Goal: Use online tool/utility: Utilize a website feature to perform a specific function

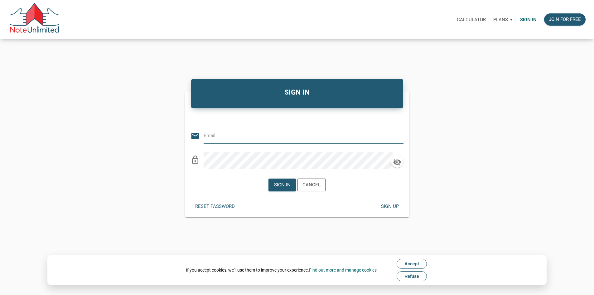
click at [281, 143] on input "email" at bounding box center [299, 136] width 191 height 14
click at [261, 136] on input "email" at bounding box center [299, 136] width 191 height 14
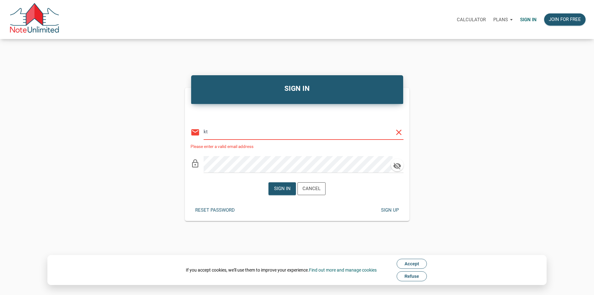
type input "k"
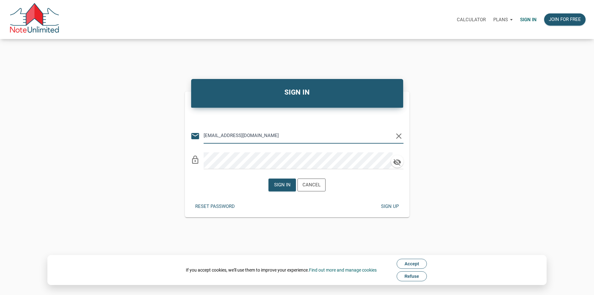
type input "[EMAIL_ADDRESS][DOMAIN_NAME]"
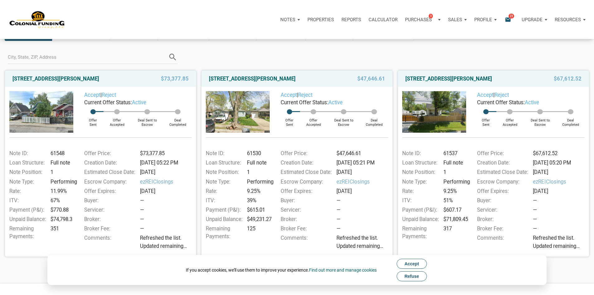
scroll to position [21, 0]
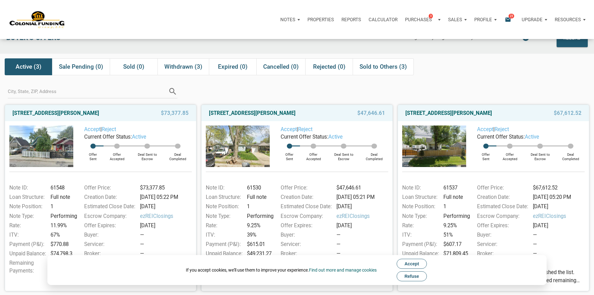
click at [58, 144] on img at bounding box center [41, 145] width 64 height 41
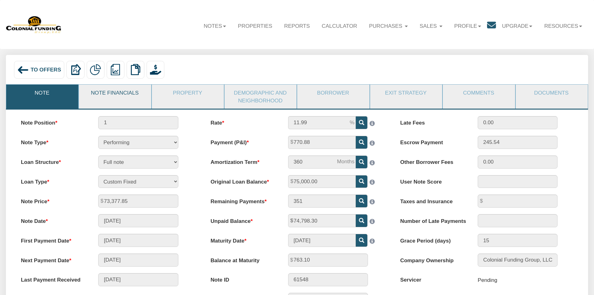
click at [127, 97] on link "Note Financials" at bounding box center [114, 93] width 71 height 16
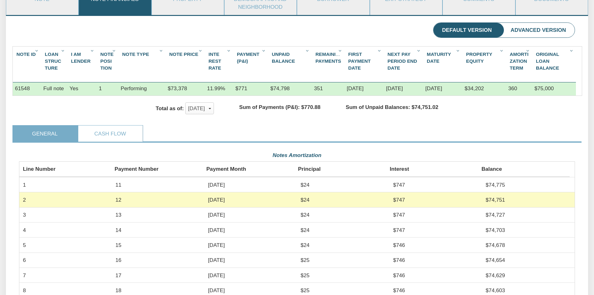
click at [520, 32] on li "Advanced Version" at bounding box center [538, 30] width 73 height 15
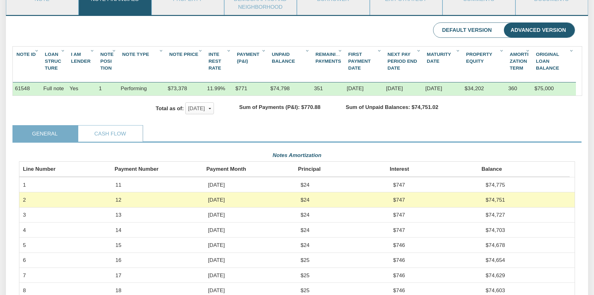
scroll to position [139, 556]
click at [475, 34] on li "Default Version" at bounding box center [467, 30] width 67 height 15
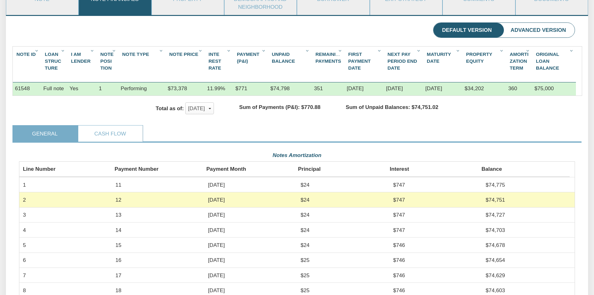
click at [522, 30] on li "Advanced Version" at bounding box center [538, 30] width 73 height 15
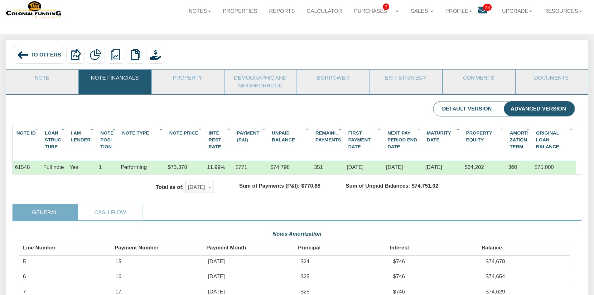
scroll to position [0, 0]
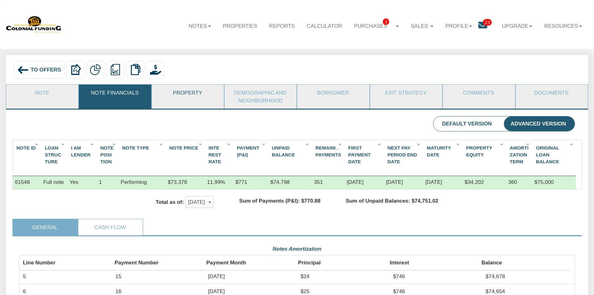
click at [190, 94] on link "Property" at bounding box center [187, 93] width 71 height 16
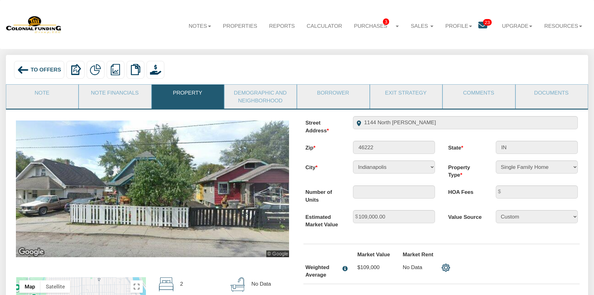
click at [197, 178] on img at bounding box center [152, 188] width 273 height 137
click at [63, 100] on link "Note" at bounding box center [41, 93] width 71 height 16
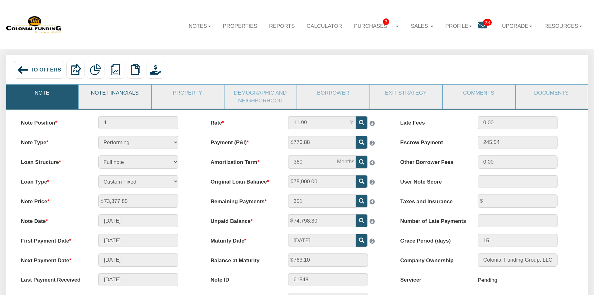
click at [105, 100] on link "Note Financials" at bounding box center [114, 93] width 71 height 16
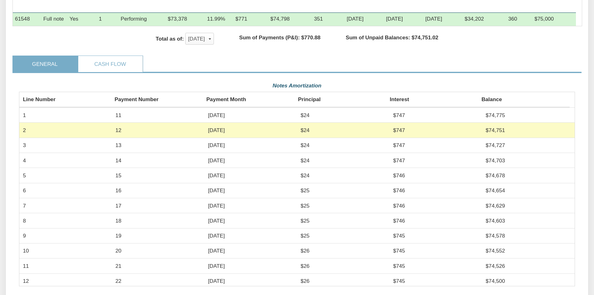
scroll to position [156, 0]
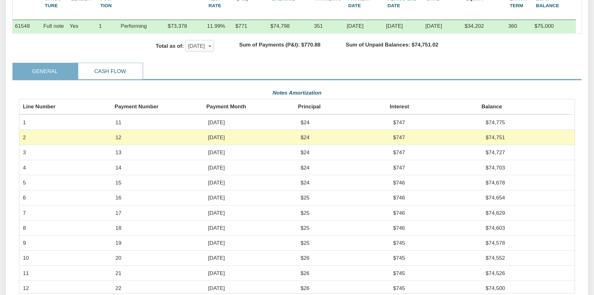
click at [107, 79] on link "Cash Flow" at bounding box center [110, 71] width 64 height 16
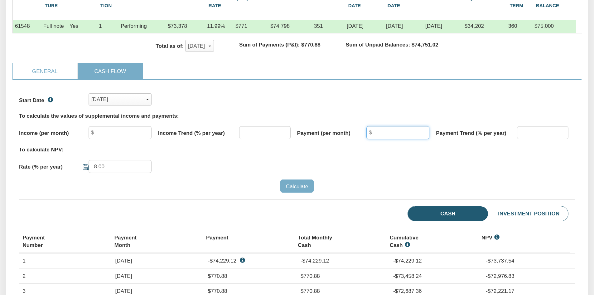
click at [403, 138] on input "text" at bounding box center [398, 132] width 63 height 13
type input "770.88"
click at [414, 153] on div "To calculate NPV:" at bounding box center [297, 149] width 556 height 7
click at [44, 77] on link "General" at bounding box center [45, 71] width 64 height 16
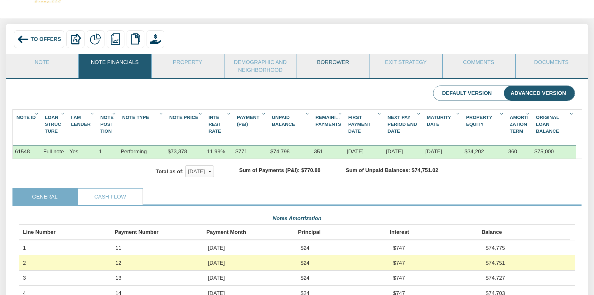
scroll to position [0, 0]
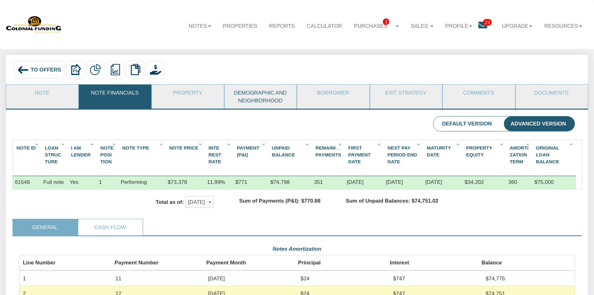
click at [248, 95] on link "Demographic and Neighborhood" at bounding box center [260, 97] width 71 height 24
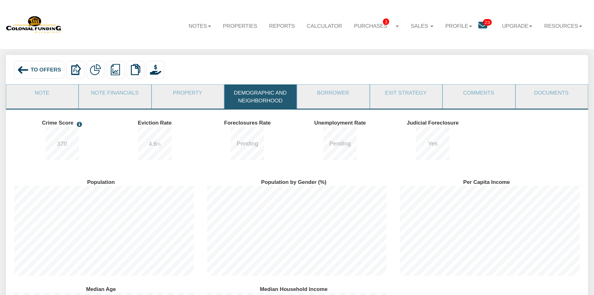
click at [161, 142] on span "4.6 %" at bounding box center [154, 144] width 33 height 34
click at [334, 91] on link "Borrower" at bounding box center [332, 93] width 71 height 16
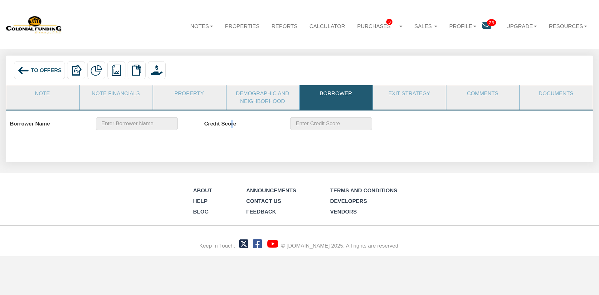
click at [233, 120] on label "Credit Score" at bounding box center [244, 122] width 80 height 11
click at [416, 95] on link "Exit Strategy" at bounding box center [409, 93] width 72 height 17
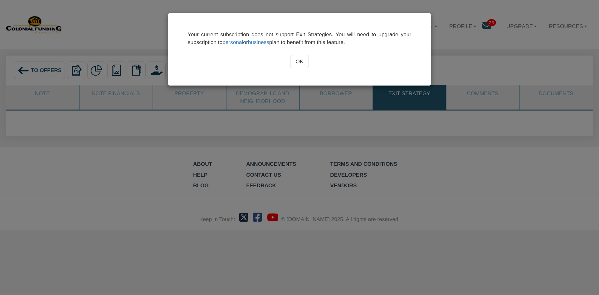
click at [297, 62] on input "OK" at bounding box center [299, 61] width 19 height 13
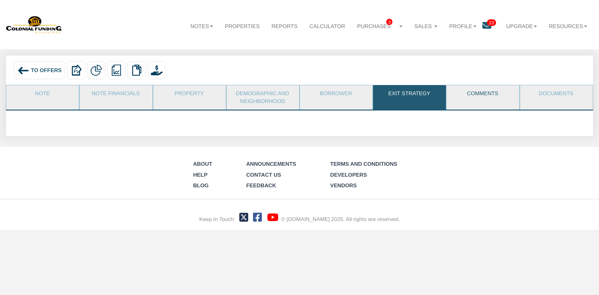
click at [479, 91] on link "Comments" at bounding box center [482, 93] width 72 height 17
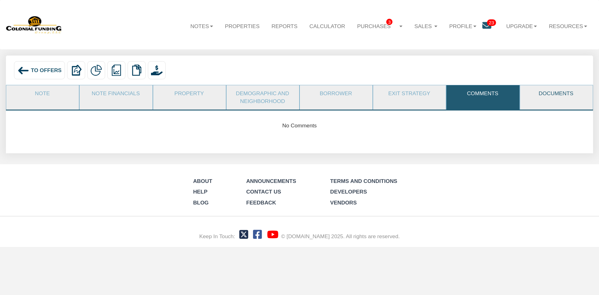
click at [543, 90] on link "Documents" at bounding box center [556, 93] width 72 height 17
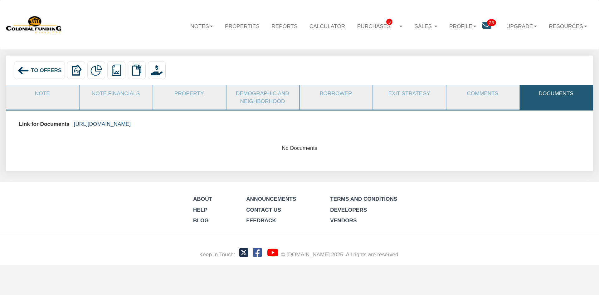
click at [131, 123] on link "https://colonialfundinggroup.sharepoint.com/:f:/s/operationsteam/EmN8VB_7PtNIoo…" at bounding box center [102, 124] width 57 height 6
click at [37, 94] on link "Note" at bounding box center [42, 93] width 72 height 17
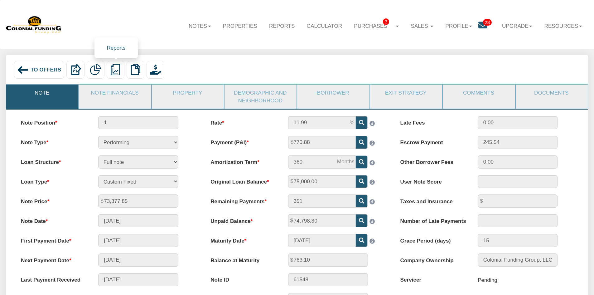
click at [118, 70] on img at bounding box center [115, 69] width 11 height 11
click at [129, 96] on link "Summary Note" at bounding box center [154, 97] width 95 height 10
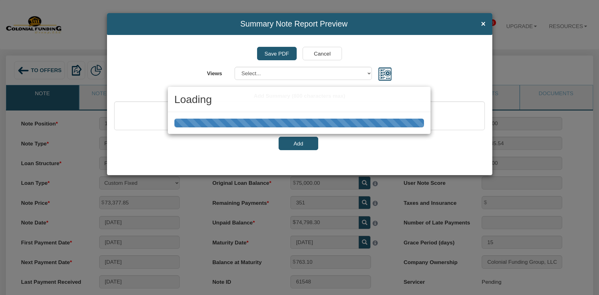
select select "object:13628"
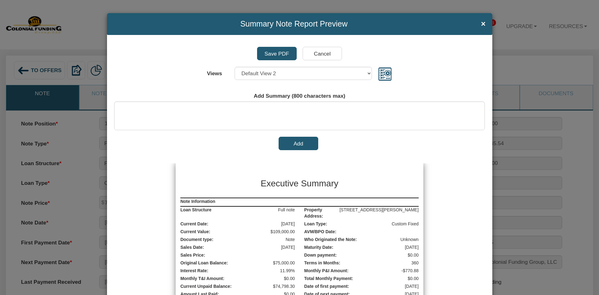
click at [328, 56] on input "Cancel" at bounding box center [323, 53] width 40 height 13
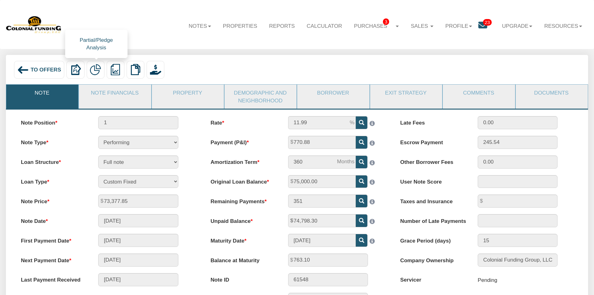
click at [101, 71] on img at bounding box center [95, 69] width 11 height 11
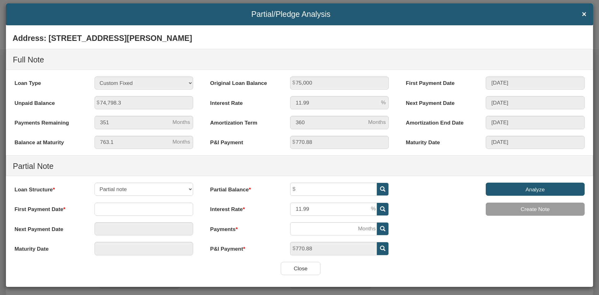
scroll to position [15, 0]
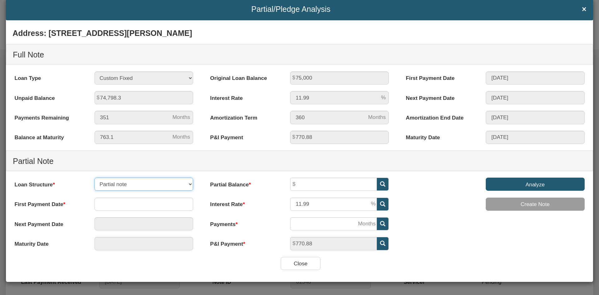
click at [185, 182] on select "Partial note Pledge note Split Payment note" at bounding box center [144, 184] width 99 height 13
select select "object:13654"
click at [95, 178] on select "Partial note Pledge note Split Payment note" at bounding box center [144, 184] width 99 height 13
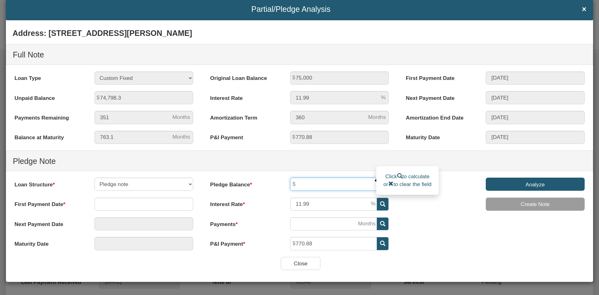
click at [313, 183] on input "text" at bounding box center [333, 184] width 87 height 13
type input "50,000"
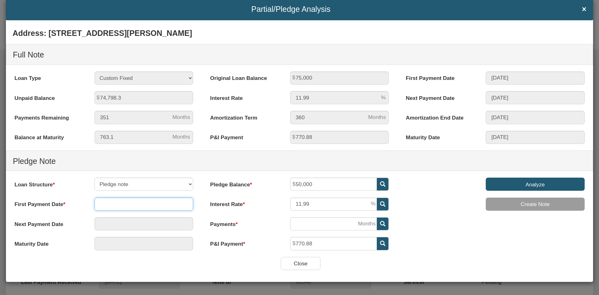
click at [103, 200] on input "text" at bounding box center [144, 203] width 99 height 13
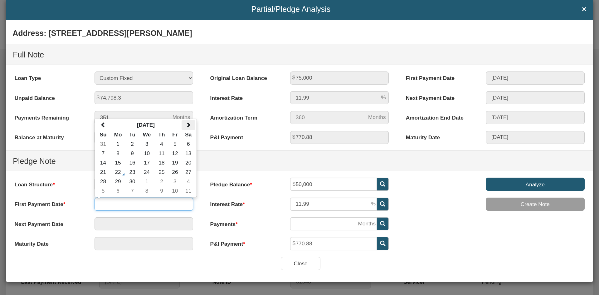
click at [187, 125] on span at bounding box center [188, 124] width 5 height 5
click at [188, 126] on span at bounding box center [188, 124] width 5 height 5
click at [186, 143] on td "1" at bounding box center [189, 143] width 14 height 9
type input "11/01/2025"
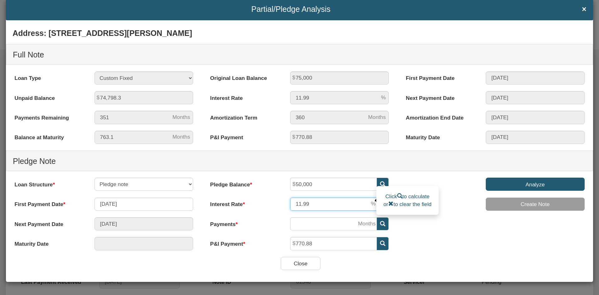
drag, startPoint x: 325, startPoint y: 205, endPoint x: 283, endPoint y: 204, distance: 41.8
click at [284, 204] on div "11.99" at bounding box center [340, 203] width 112 height 13
type input "7"
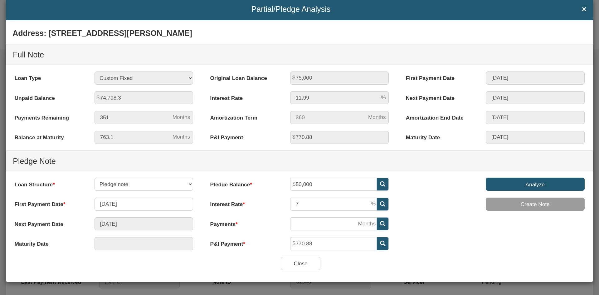
click at [277, 219] on label "Payments" at bounding box center [244, 222] width 80 height 11
click at [333, 226] on input "number" at bounding box center [333, 223] width 87 height 13
type input "01/01/2026"
type input "3"
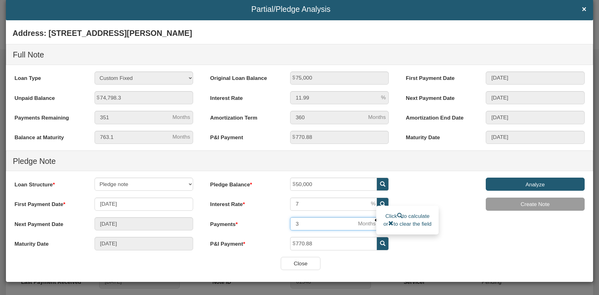
type input "10/01/2028"
type input "36"
type input "10/01/2055"
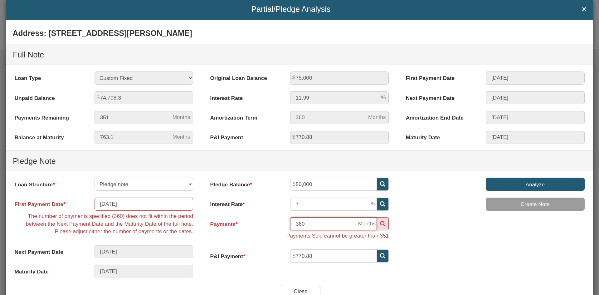
type input "360"
click at [477, 232] on div "Address: 1144 North Tibbs, Indianapolis, IN, 46222 Full Note Loan Type 30 Year …" at bounding box center [299, 155] width 587 height 260
drag, startPoint x: 306, startPoint y: 224, endPoint x: 282, endPoint y: 224, distance: 23.7
click at [284, 224] on div "360" at bounding box center [340, 223] width 112 height 13
type input "01/01/2026"
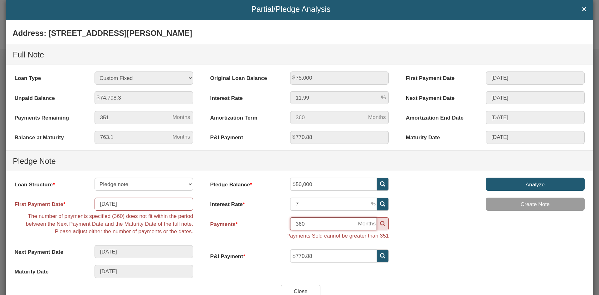
type input "3"
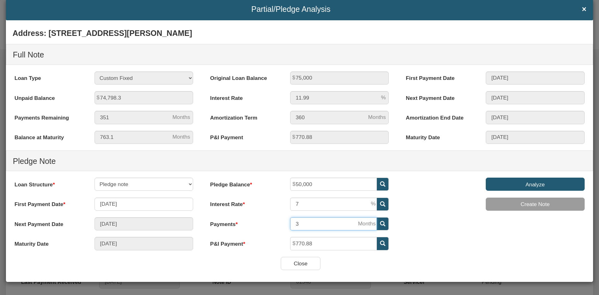
type input "09/01/2028"
type input "35"
type input "01/01/2055"
type input "351"
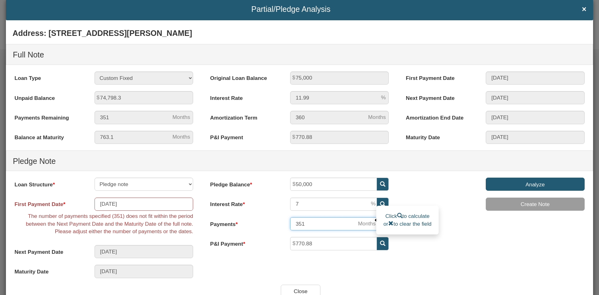
drag, startPoint x: 303, startPoint y: 224, endPoint x: 296, endPoint y: 224, distance: 7.5
click at [296, 224] on input "351" at bounding box center [333, 223] width 87 height 13
type input "09/01/2028"
type input "35"
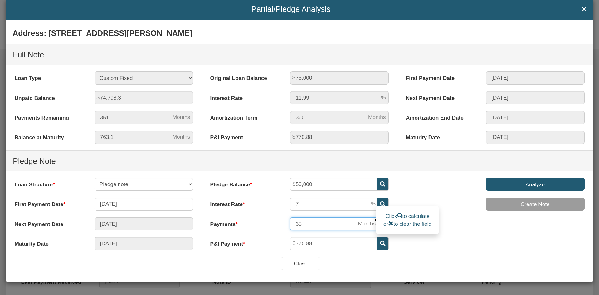
type input "12/01/2054"
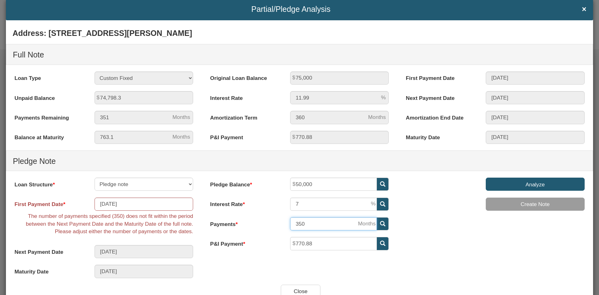
type input "350"
click at [430, 196] on div "Analyze Create Note" at bounding box center [495, 198] width 196 height 40
drag, startPoint x: 307, startPoint y: 224, endPoint x: 289, endPoint y: 226, distance: 18.1
click at [290, 226] on input "350" at bounding box center [333, 223] width 87 height 13
type input "01/01/2026"
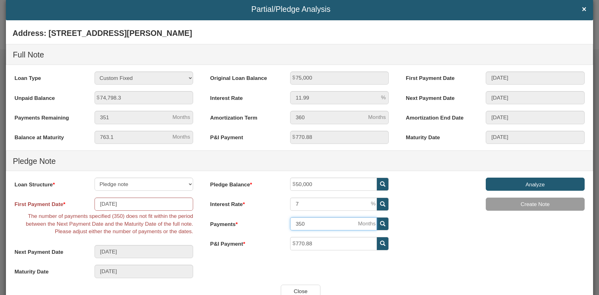
type input "3"
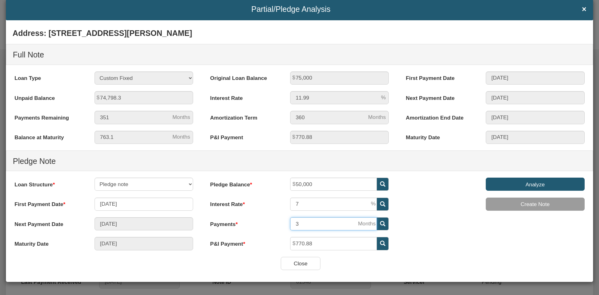
type input "07/01/2028"
type input "3387"
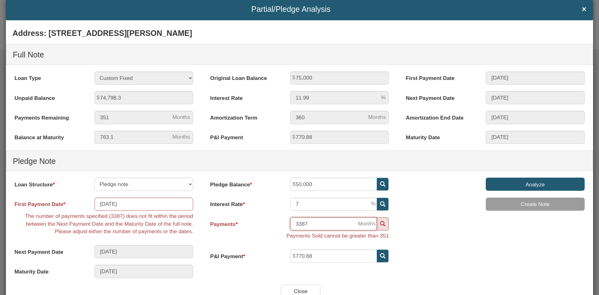
type input "12/01/2053"
type input "338"
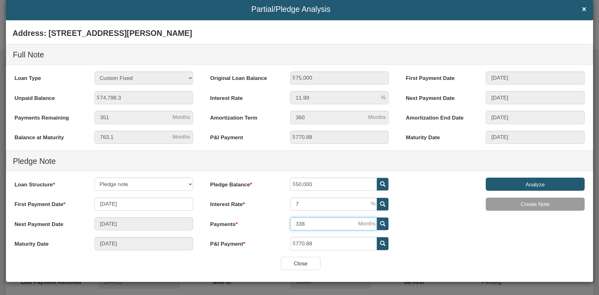
type input "07/01/2028"
type input "33"
type input "01/01/2026"
type input "3"
type input "08/01/2028"
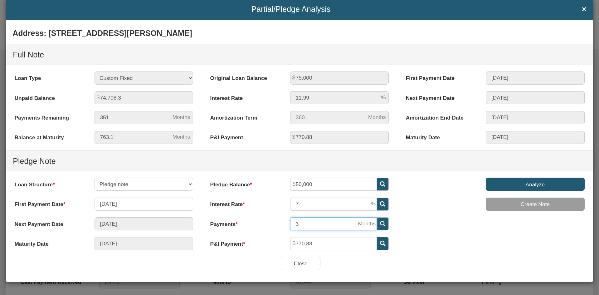
type input "34"
type input "10/01/2054"
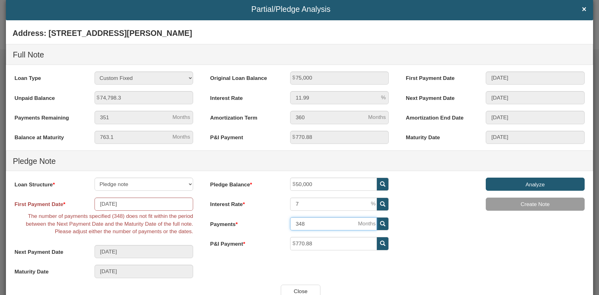
type input "348"
click at [426, 221] on div "Address: 1144 North Tibbs, Indianapolis, IN, 46222 Full Note Loan Type 30 Year …" at bounding box center [299, 155] width 587 height 260
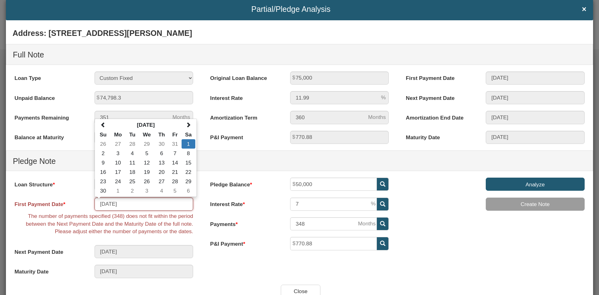
click at [127, 207] on input "11/01/2025" at bounding box center [144, 203] width 99 height 13
click at [140, 206] on input "11/01/2025" at bounding box center [144, 203] width 99 height 13
click at [202, 189] on div "Pledge Balance 50,000 Interest Rate 7 Payments 348" at bounding box center [300, 217] width 196 height 79
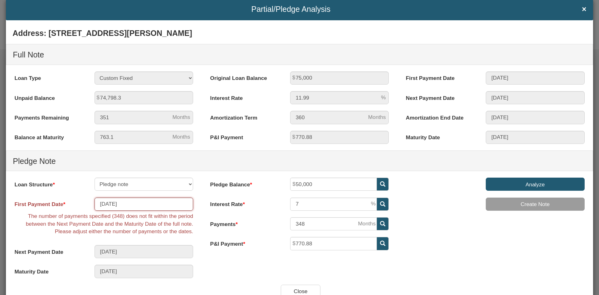
click at [152, 210] on input "11/01/2025" at bounding box center [144, 203] width 99 height 13
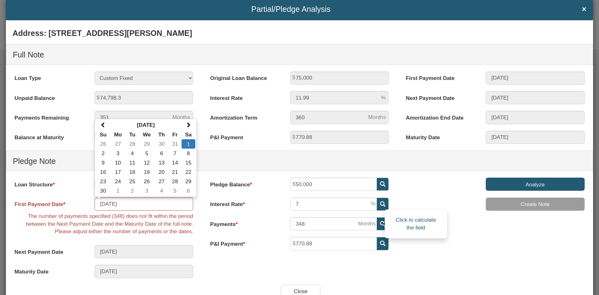
click at [380, 221] on icon at bounding box center [382, 223] width 5 height 5
type input "08/01/2032"
type input "82"
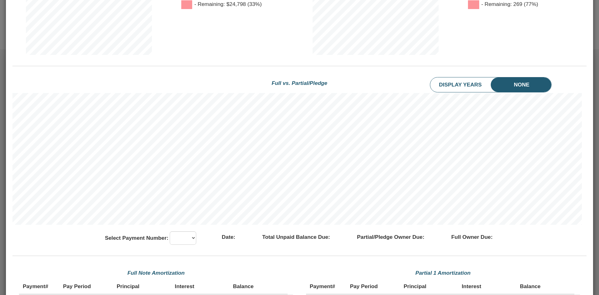
scroll to position [374, 0]
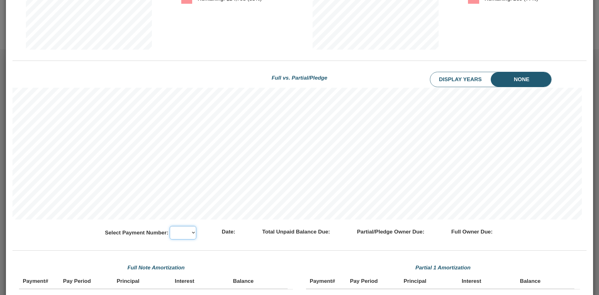
click at [187, 233] on select "11 12 13 14 15 16 17 18 19 20 21 22 23 24 25 26 27 28 29 30 31 32 33 34 35 36 3…" at bounding box center [183, 232] width 27 height 13
select select "number:94"
click at [170, 226] on select "11 12 13 14 15 16 17 18 19 20 21 22 23 24 25 26 27 28 29 30 31 32 33 34 35 36 3…" at bounding box center [183, 232] width 27 height 13
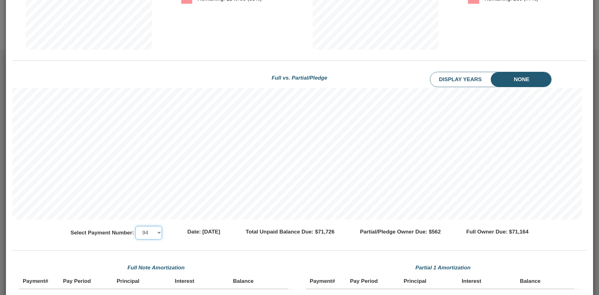
scroll to position [132, 569]
click at [146, 229] on select "11 12 13 14 15 16 17 18 19 20 21 22 23 24 25 26 27 28 29 30 31 32 33 34 35 36 3…" at bounding box center [148, 232] width 27 height 13
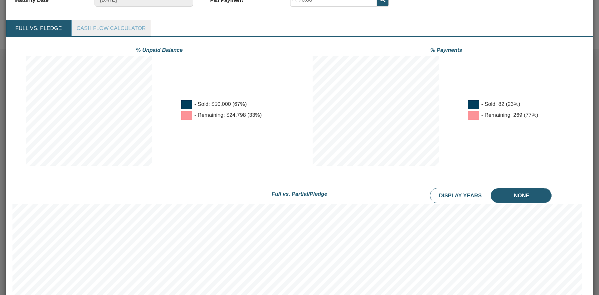
scroll to position [343, 0]
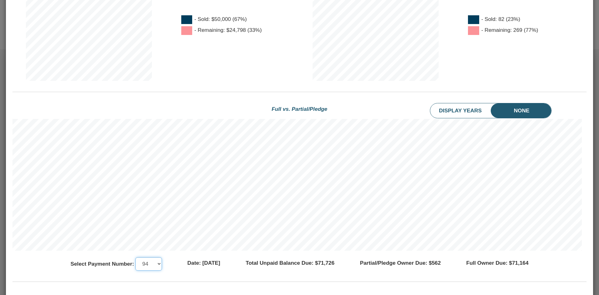
click at [137, 261] on select "11 12 13 14 15 16 17 18 19 20 21 22 23 24 25 26 27 28 29 30 31 32 33 34 35 36 3…" at bounding box center [148, 263] width 27 height 13
click at [149, 257] on select "11 12 13 14 15 16 17 18 19 20 21 22 23 24 25 26 27 28 29 30 31 32 33 34 35 36 3…" at bounding box center [148, 263] width 27 height 13
click at [159, 267] on select "11 12 13 14 15 16 17 18 19 20 21 22 23 24 25 26 27 28 29 30 31 32 33 34 35 36 3…" at bounding box center [169, 263] width 27 height 13
click at [156, 257] on select "11 12 13 14 15 16 17 18 19 20 21 22 23 24 25 26 27 28 29 30 31 32 33 34 35 36 3…" at bounding box center [169, 263] width 27 height 13
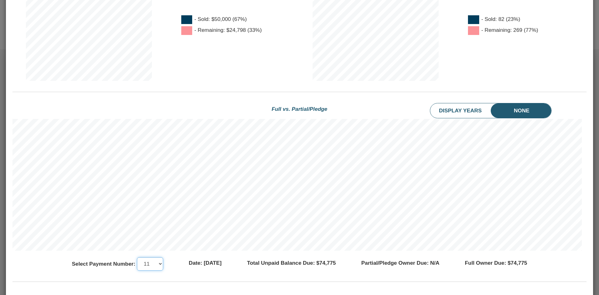
click at [137, 262] on select "11 12 13 14 15 16 17 18 19 20 21 22 23 24 25 26 27 28 29 30 31 32 33 34 35 36 3…" at bounding box center [150, 263] width 27 height 13
click at [137, 257] on select "11 12 13 14 15 16 17 18 19 20 21 22 23 24 25 26 27 28 29 30 31 32 33 34 35 36 3…" at bounding box center [150, 263] width 27 height 13
click at [137, 265] on select "11 12 13 14 15 16 17 18 19 20 21 22 23 24 25 26 27 28 29 30 31 32 33 34 35 36 3…" at bounding box center [150, 263] width 27 height 13
click at [137, 257] on select "11 12 13 14 15 16 17 18 19 20 21 22 23 24 25 26 27 28 29 30 31 32 33 34 35 36 3…" at bounding box center [150, 263] width 27 height 13
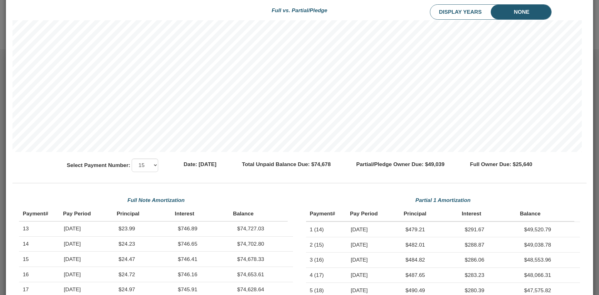
scroll to position [424, 0]
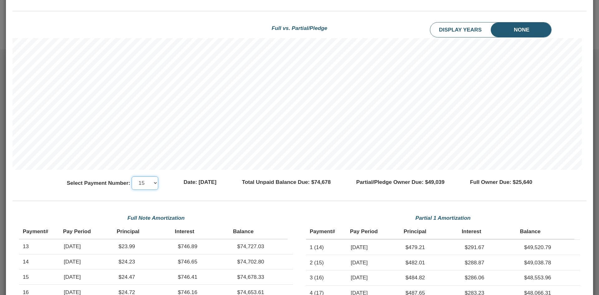
click at [136, 180] on select "11 12 13 14 15 16 17 18 19 20 21 22 23 24 25 26 27 28 29 30 31 32 33 34 35 36 3…" at bounding box center [145, 182] width 27 height 13
select select "number:96"
click at [132, 176] on select "11 12 13 14 15 16 17 18 19 20 21 22 23 24 25 26 27 28 29 30 31 32 33 34 35 36 3…" at bounding box center [145, 182] width 27 height 13
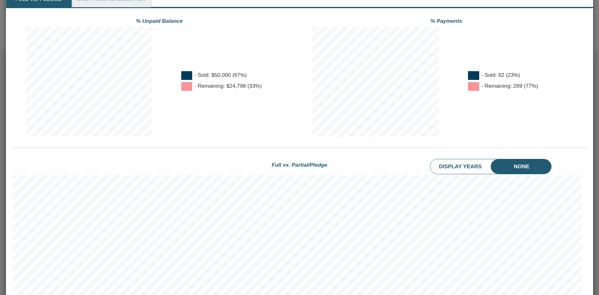
scroll to position [330, 0]
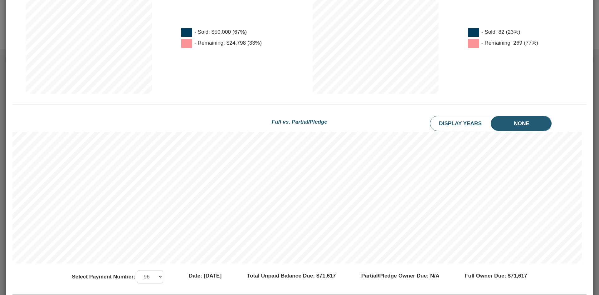
click at [510, 124] on li "None" at bounding box center [528, 123] width 46 height 15
click at [476, 124] on li "Display Years" at bounding box center [466, 123] width 73 height 15
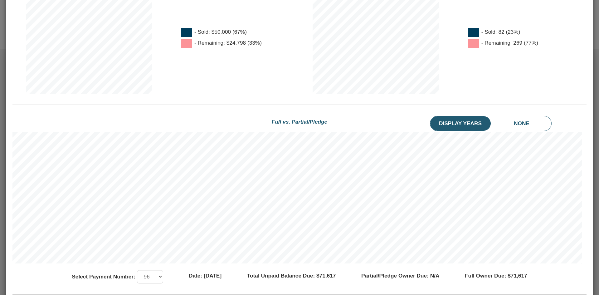
scroll to position [132, 569]
click at [505, 122] on li "None" at bounding box center [528, 123] width 46 height 15
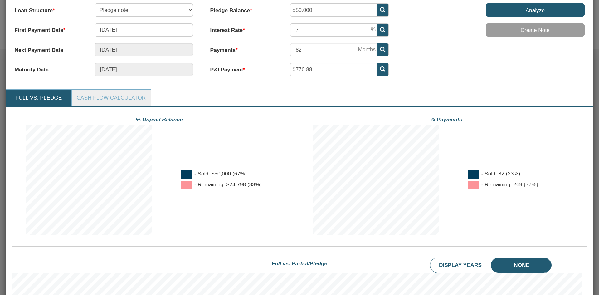
scroll to position [174, 0]
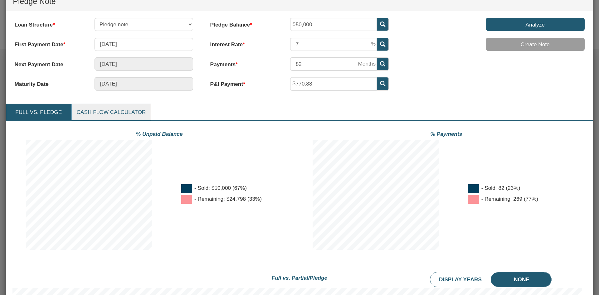
click at [137, 110] on link "Cash Flow Calculator" at bounding box center [111, 112] width 78 height 17
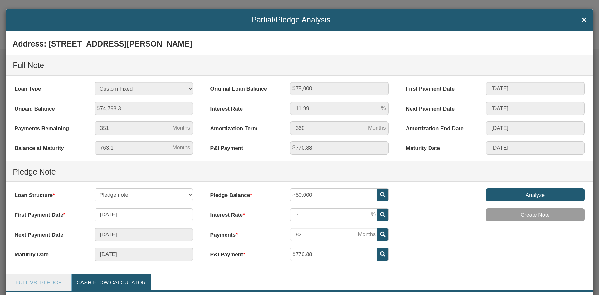
scroll to position [0, 0]
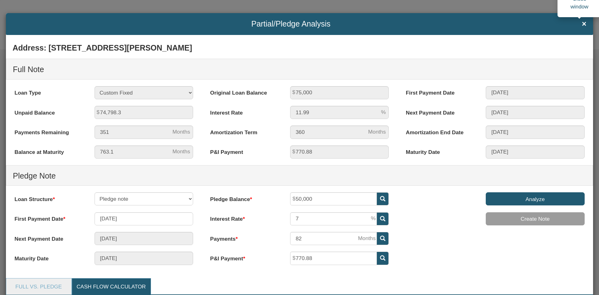
click at [582, 27] on span "×" at bounding box center [584, 24] width 5 height 8
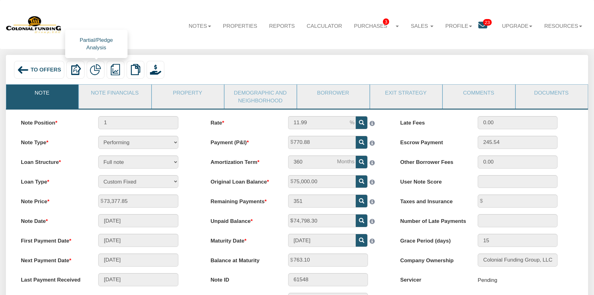
click at [100, 71] on img at bounding box center [95, 69] width 11 height 11
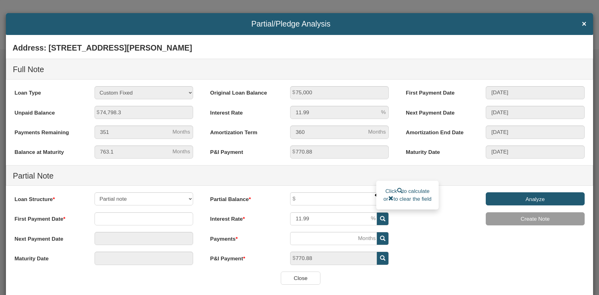
type input "5"
type input "64,000"
click at [252, 223] on div "Interest Rate 11.99" at bounding box center [300, 218] width 192 height 13
drag, startPoint x: 321, startPoint y: 221, endPoint x: 284, endPoint y: 220, distance: 36.8
click at [284, 220] on div "11.99" at bounding box center [340, 218] width 112 height 13
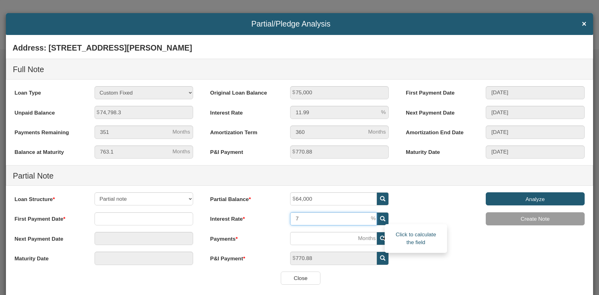
type input "7"
click at [380, 240] on icon at bounding box center [382, 238] width 5 height 5
type input "114"
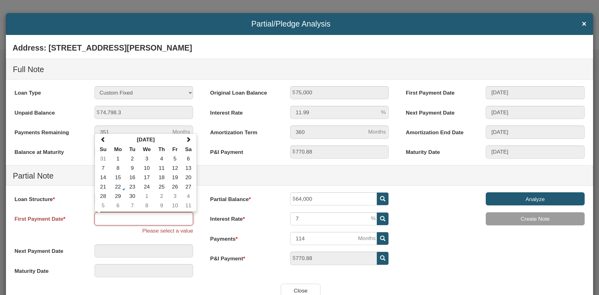
click at [144, 222] on input "text" at bounding box center [144, 218] width 99 height 13
click at [189, 139] on span at bounding box center [188, 139] width 5 height 5
click at [184, 196] on td "1" at bounding box center [189, 195] width 14 height 9
type input "11/01/2025"
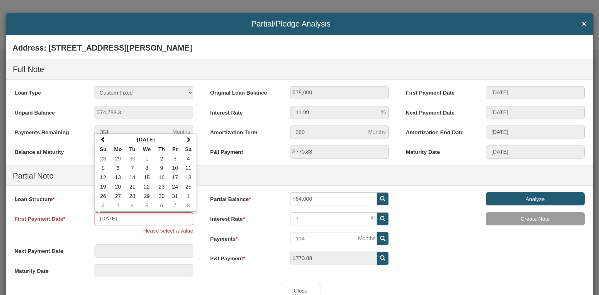
type input "04/01/2035"
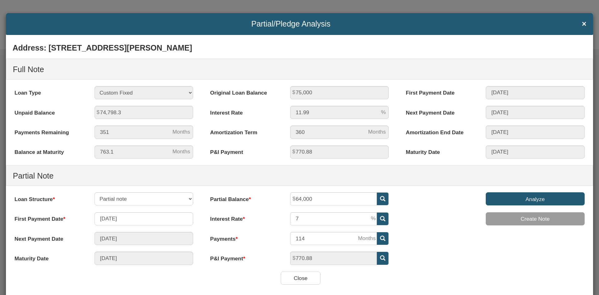
click at [528, 205] on input "Analyze" at bounding box center [535, 198] width 99 height 13
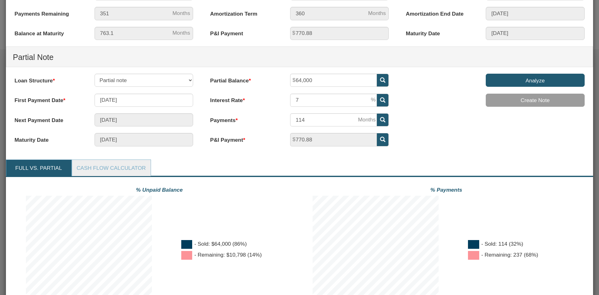
scroll to position [125, 0]
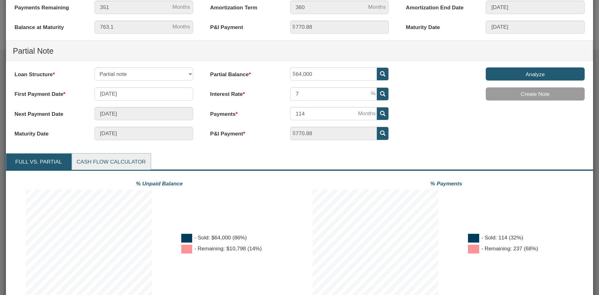
click at [106, 158] on link "Cash Flow Calculator" at bounding box center [111, 161] width 78 height 17
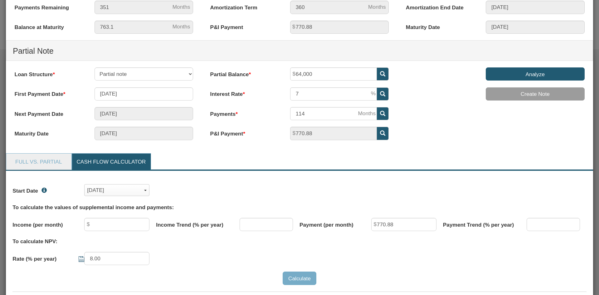
scroll to position [120, 569]
click at [50, 159] on link "Full vs. Partial" at bounding box center [38, 161] width 65 height 17
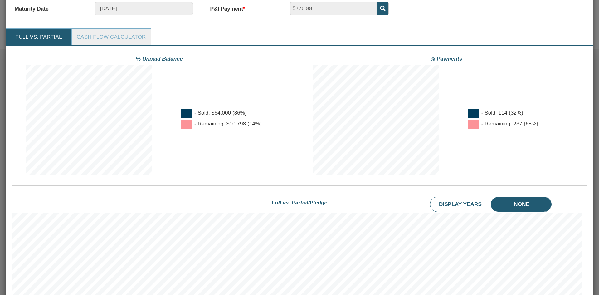
scroll to position [125, 0]
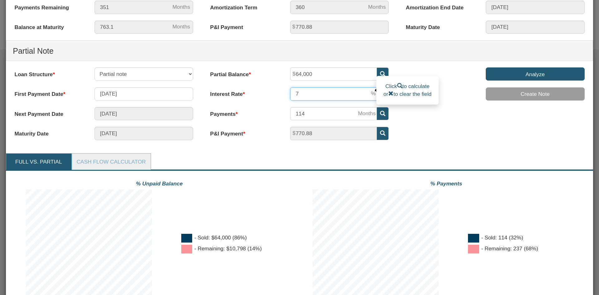
drag, startPoint x: 298, startPoint y: 95, endPoint x: 285, endPoint y: 94, distance: 13.8
click at [287, 94] on div "7" at bounding box center [340, 93] width 112 height 13
type input "6"
click at [380, 111] on icon at bounding box center [382, 113] width 5 height 5
type input "10/01/2034"
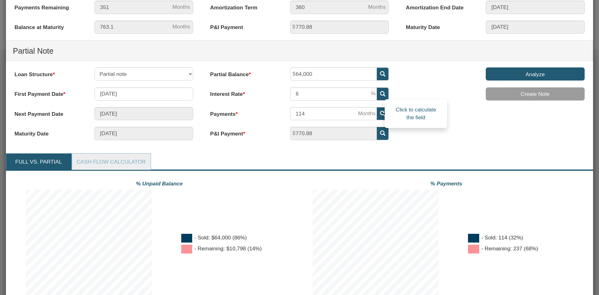
type input "108"
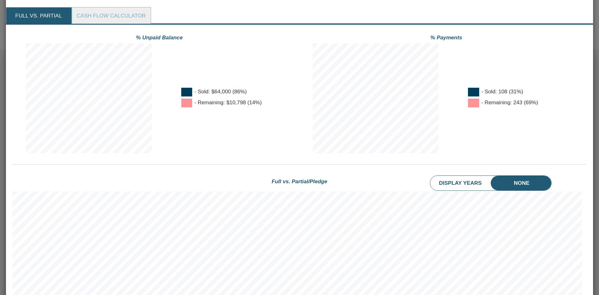
scroll to position [187, 0]
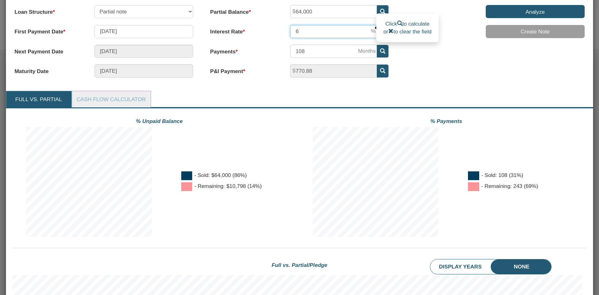
drag, startPoint x: 300, startPoint y: 28, endPoint x: 291, endPoint y: 30, distance: 8.9
click at [291, 30] on input "6" at bounding box center [333, 31] width 87 height 13
drag, startPoint x: 308, startPoint y: 29, endPoint x: 271, endPoint y: 31, distance: 36.5
click at [271, 31] on div "Interest Rate 65" at bounding box center [300, 31] width 192 height 13
type input "6"
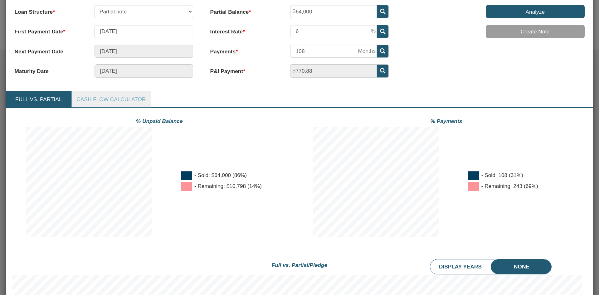
click at [382, 52] on span at bounding box center [383, 51] width 12 height 13
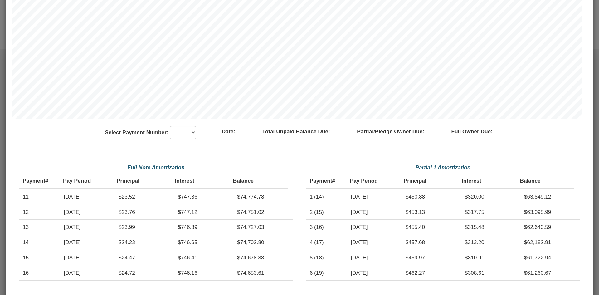
scroll to position [499, 0]
